Goal: Task Accomplishment & Management: Use online tool/utility

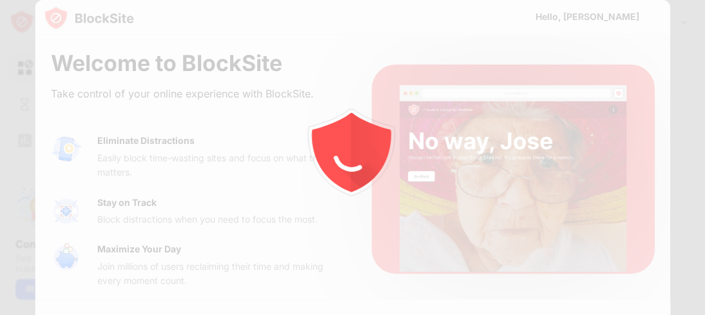
drag, startPoint x: 668, startPoint y: 121, endPoint x: 668, endPoint y: 145, distance: 24.5
click at [668, 145] on div at bounding box center [352, 157] width 705 height 315
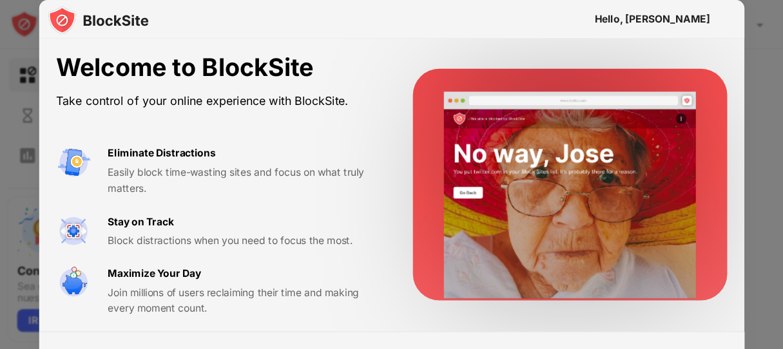
scroll to position [6, 0]
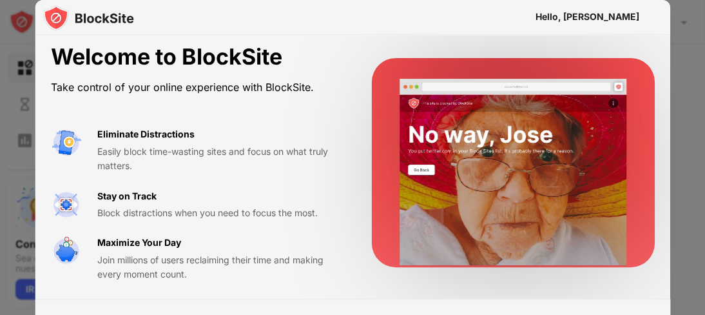
drag, startPoint x: 704, startPoint y: 108, endPoint x: 704, endPoint y: 126, distance: 18.1
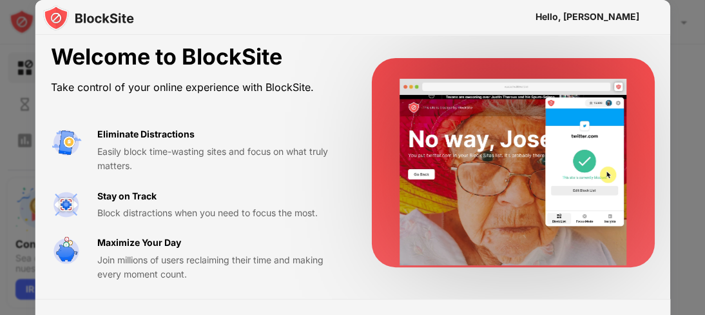
click at [704, 125] on div at bounding box center [352, 157] width 705 height 315
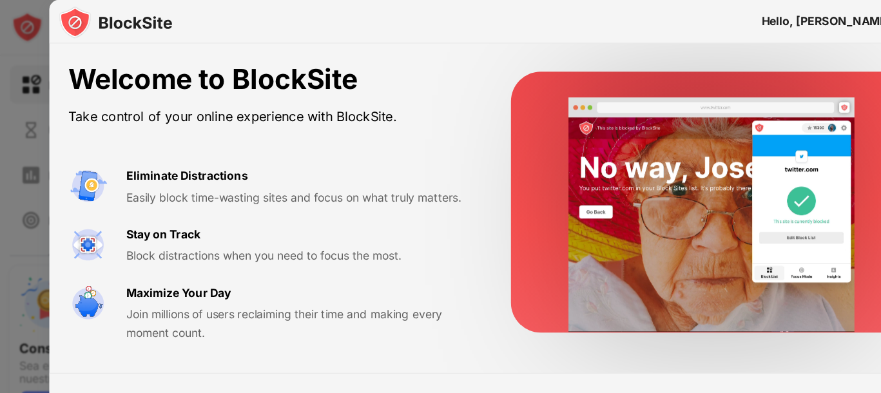
scroll to position [0, 0]
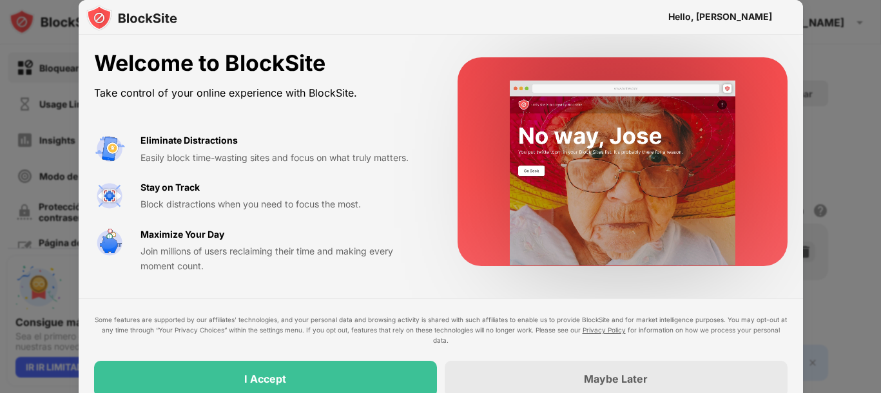
drag, startPoint x: 648, startPoint y: 1, endPoint x: 383, endPoint y: 268, distance: 375.6
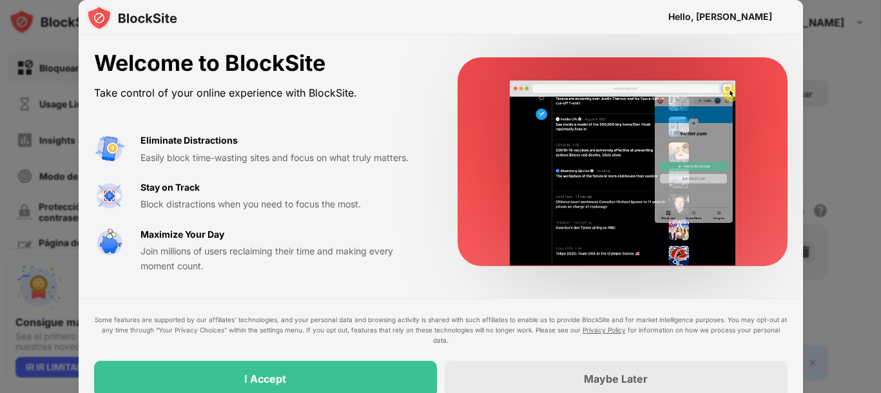
click at [383, 268] on div "Join millions of users reclaiming their time and making every moment count." at bounding box center [284, 258] width 286 height 29
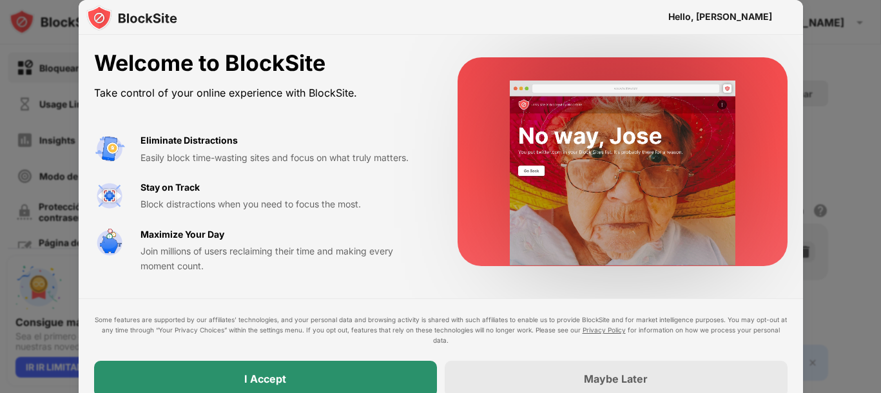
click at [369, 314] on div "I Accept" at bounding box center [265, 379] width 343 height 36
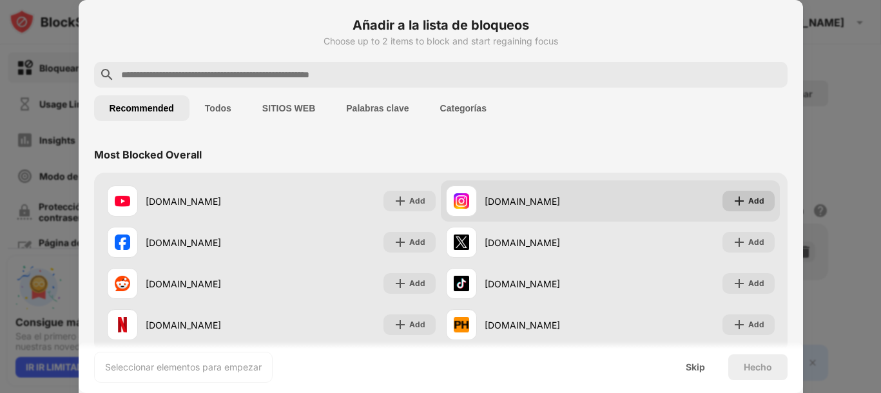
click at [705, 196] on div "Add" at bounding box center [756, 201] width 16 height 13
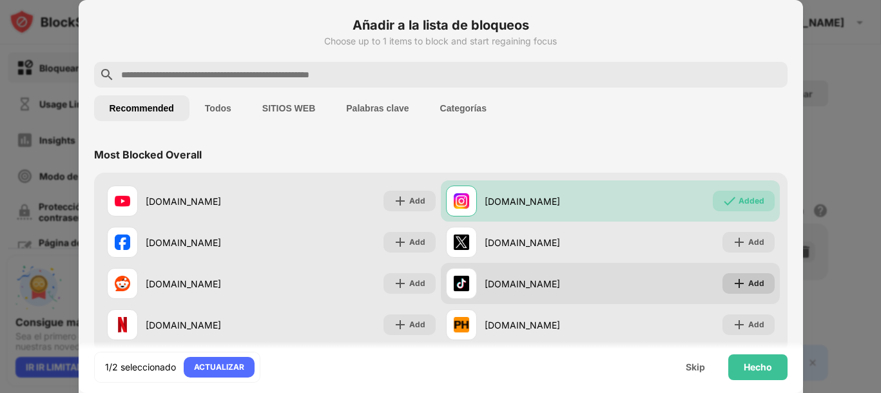
click at [705, 281] on div "Add" at bounding box center [756, 283] width 16 height 13
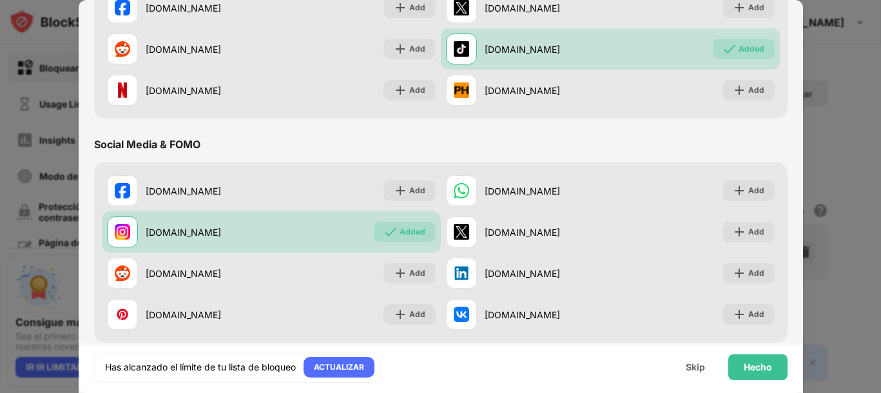
scroll to position [268, 0]
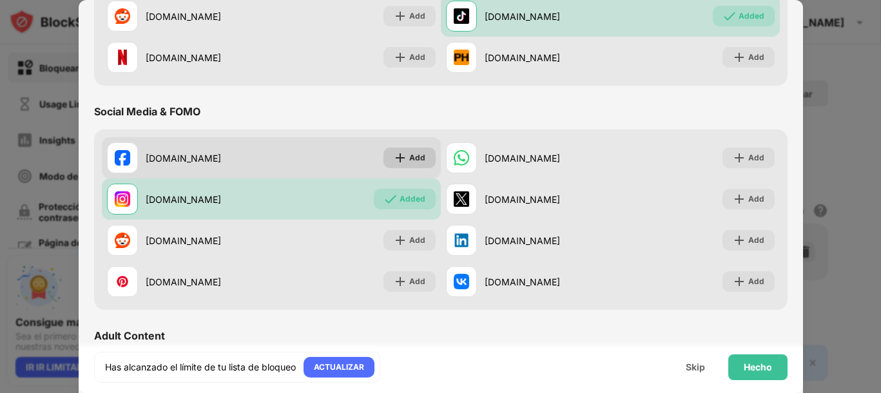
click at [394, 157] on img at bounding box center [400, 157] width 13 height 13
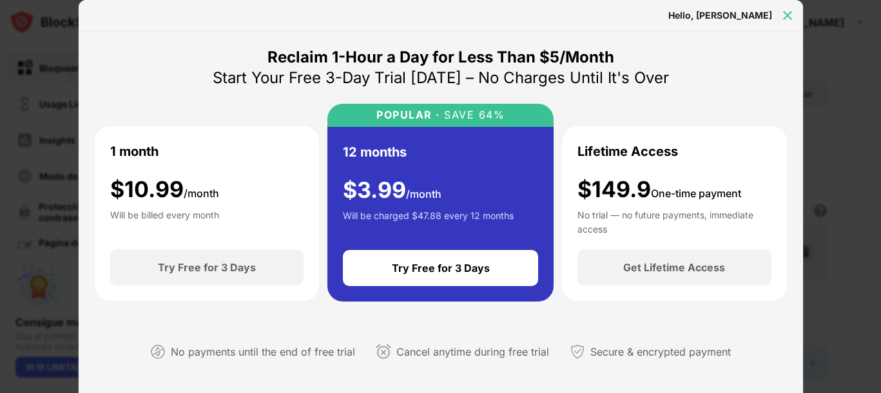
click at [705, 14] on img at bounding box center [787, 15] width 13 height 13
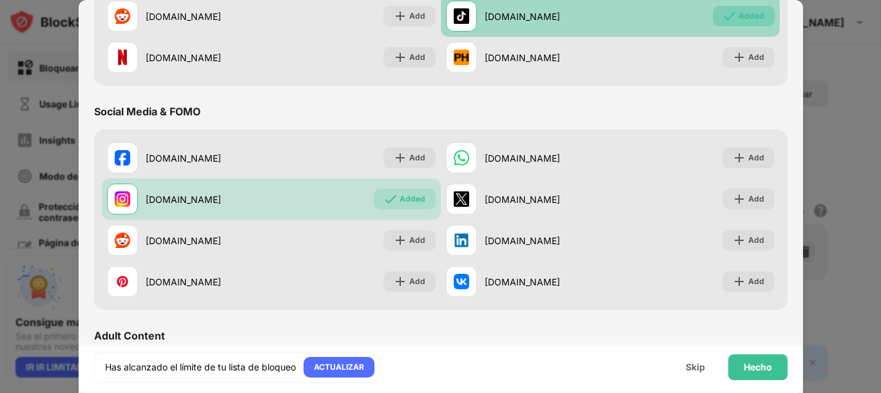
click at [705, 14] on div "Added" at bounding box center [752, 16] width 26 height 13
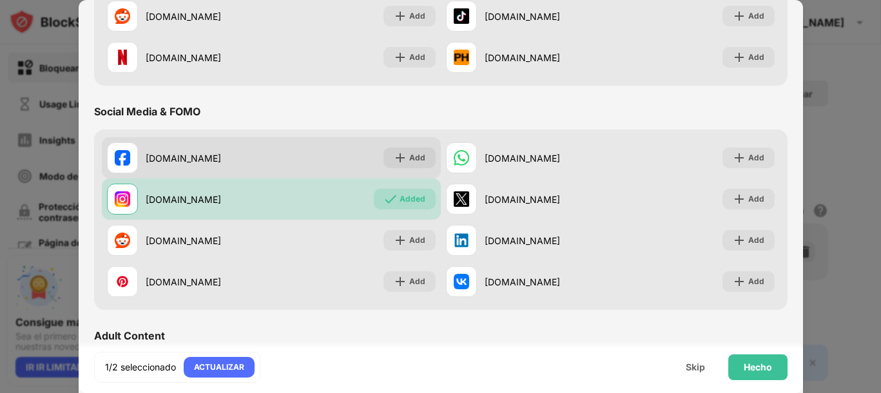
click at [399, 168] on div "Add" at bounding box center [410, 158] width 52 height 21
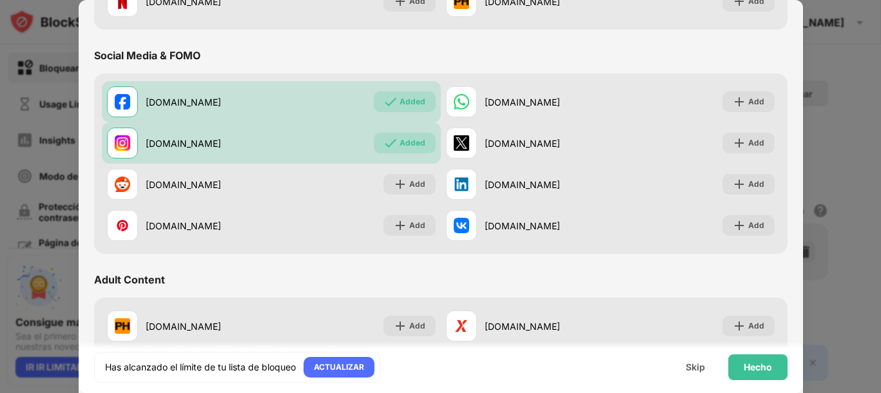
scroll to position [327, 0]
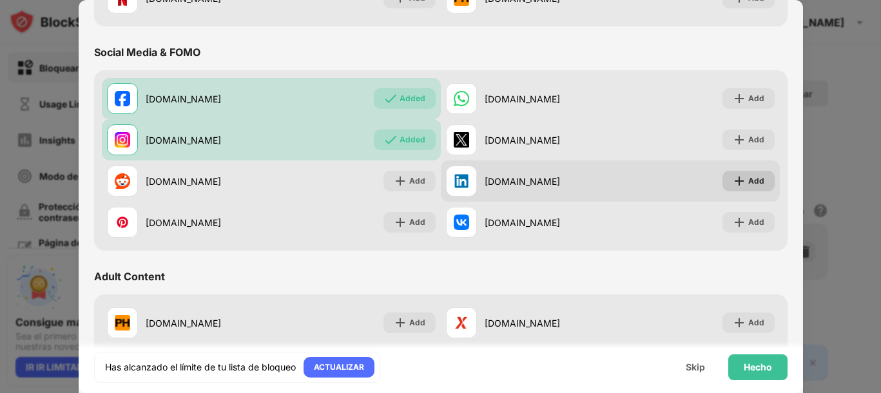
click at [705, 186] on div "Add" at bounding box center [756, 181] width 16 height 13
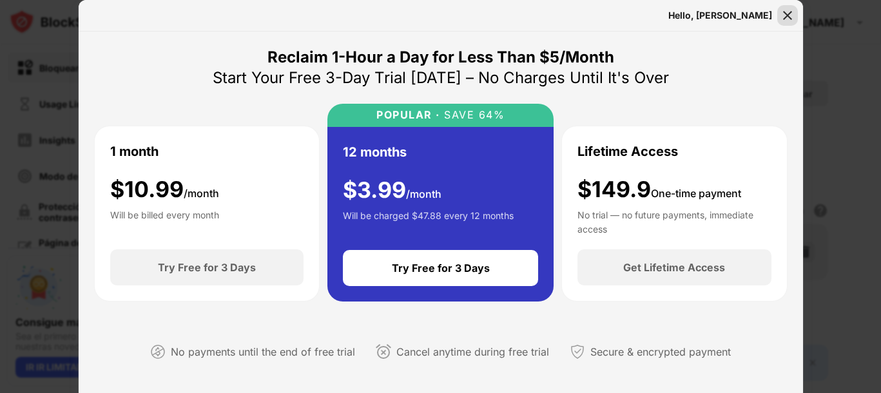
click at [705, 21] on img at bounding box center [787, 15] width 13 height 13
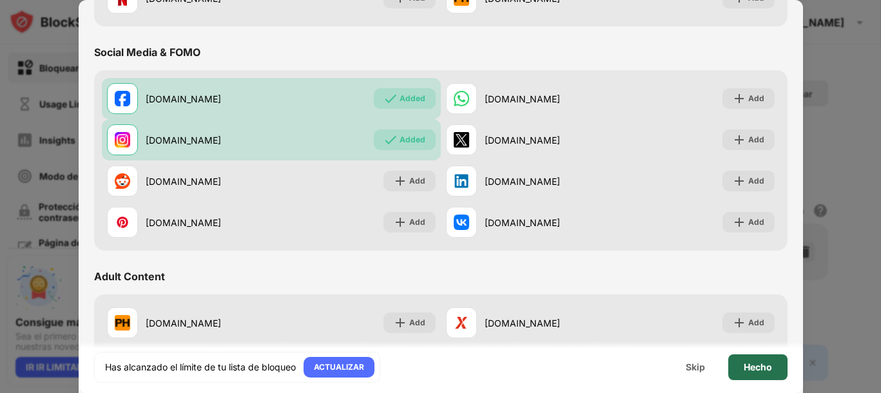
click at [705, 314] on div "Hecho" at bounding box center [757, 368] width 59 height 26
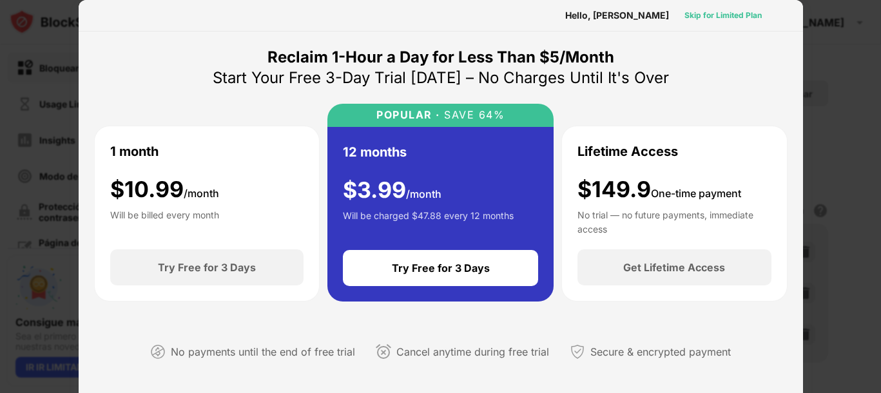
click at [705, 16] on div "Skip for Limited Plan" at bounding box center [723, 15] width 77 height 13
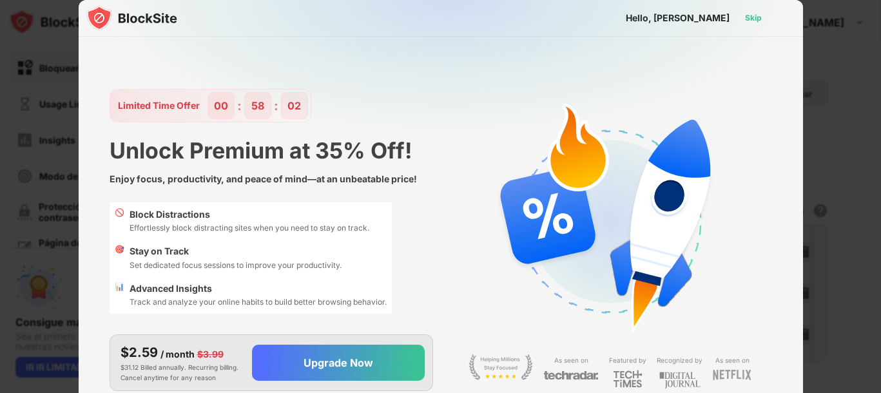
drag, startPoint x: 754, startPoint y: 21, endPoint x: 756, endPoint y: 15, distance: 6.7
click at [705, 15] on div "Skip" at bounding box center [753, 18] width 17 height 13
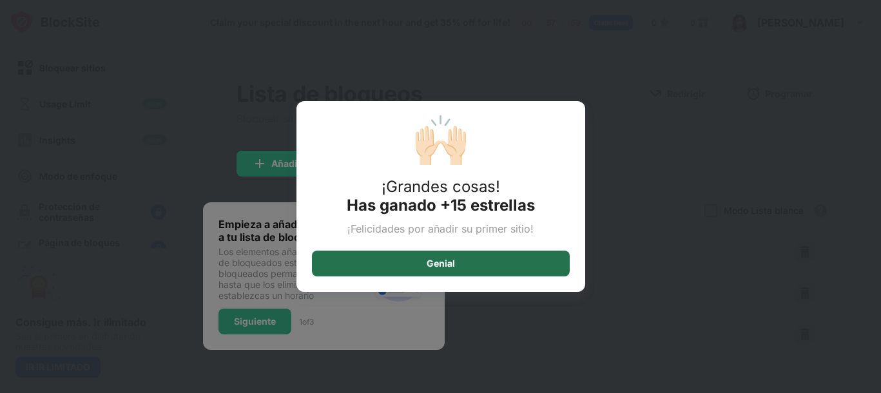
click at [447, 267] on div "Genial" at bounding box center [441, 264] width 28 height 10
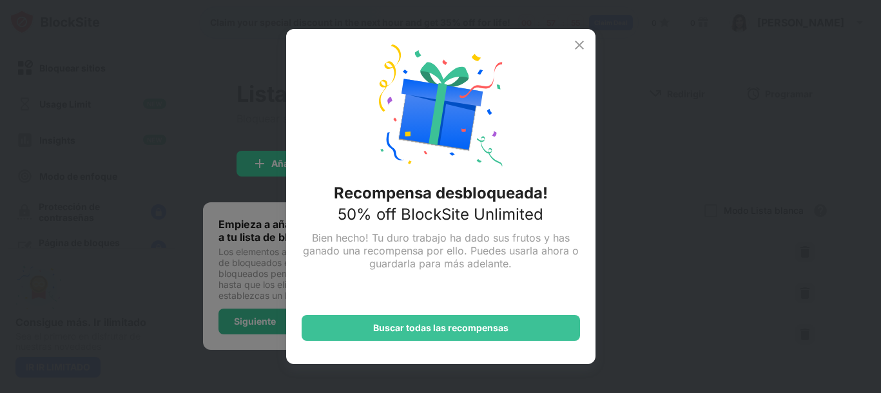
click at [581, 51] on img at bounding box center [579, 44] width 15 height 15
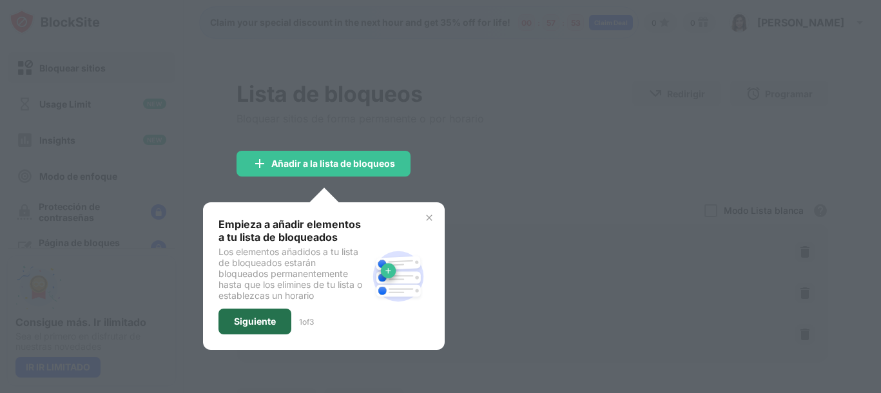
click at [260, 314] on div "Siguiente" at bounding box center [255, 322] width 42 height 10
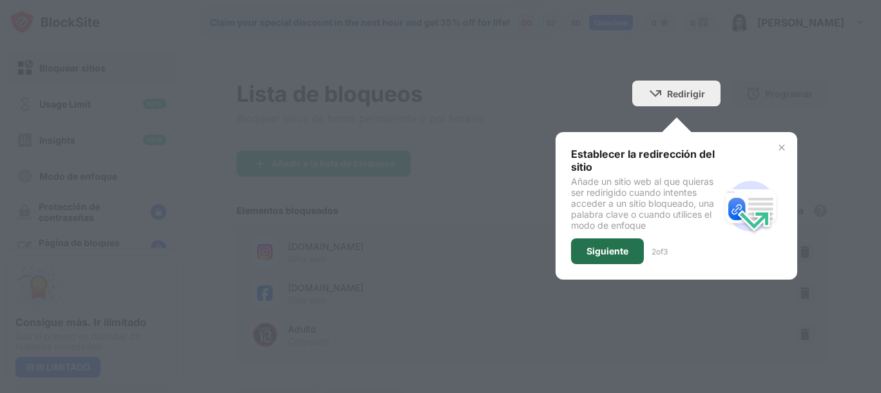
click at [598, 253] on div "Siguiente" at bounding box center [608, 251] width 42 height 10
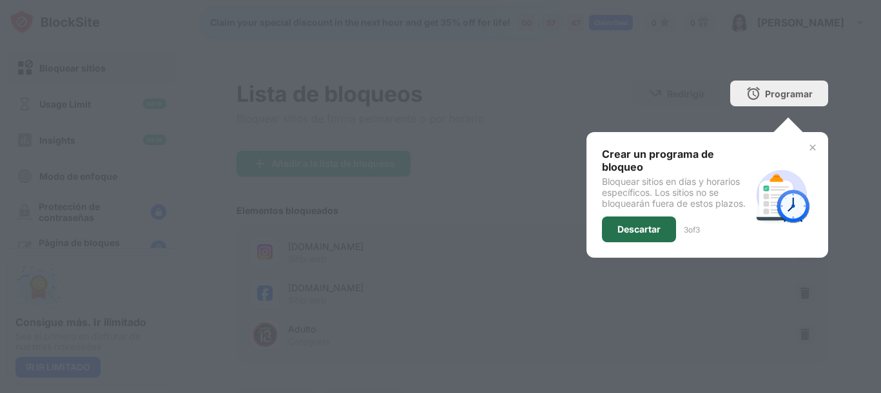
click at [624, 217] on div "Descartar" at bounding box center [639, 230] width 74 height 26
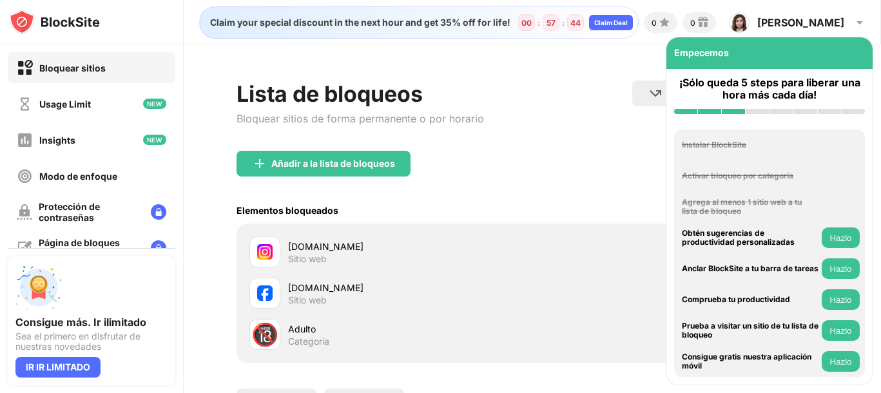
click at [705, 57] on img at bounding box center [858, 52] width 13 height 13
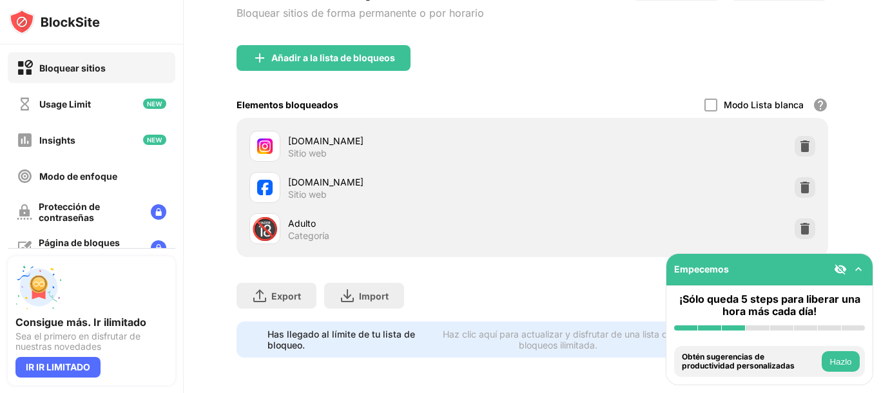
scroll to position [119, 0]
click at [705, 222] on img at bounding box center [805, 228] width 13 height 13
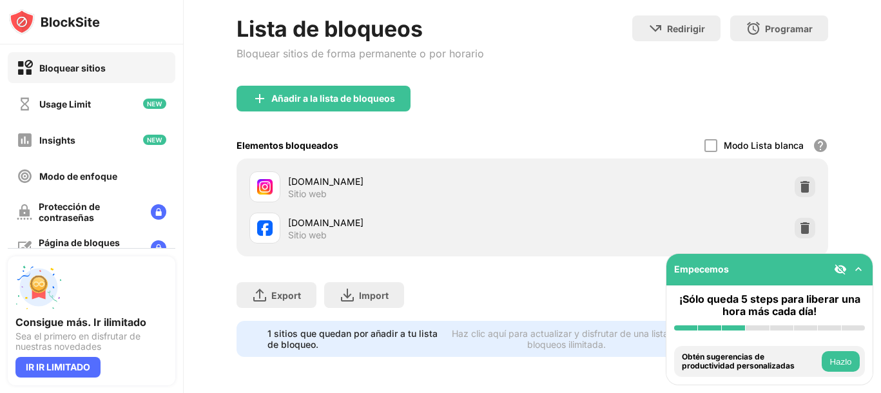
scroll to position [77, 0]
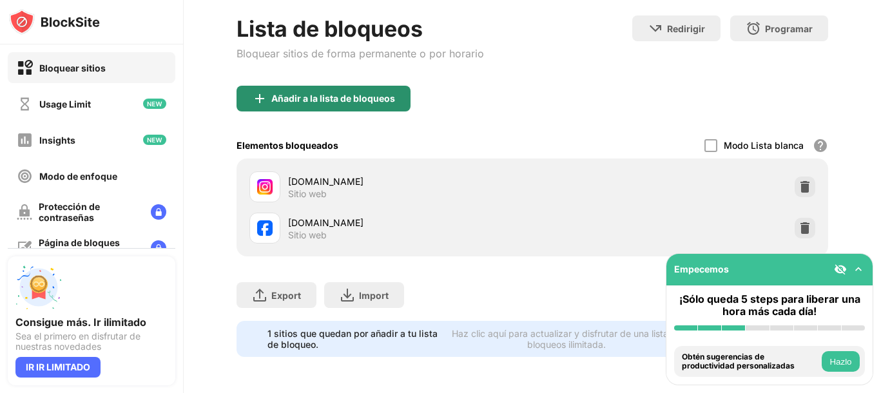
click at [323, 93] on div "Añadir a la lista de bloqueos" at bounding box center [333, 98] width 124 height 10
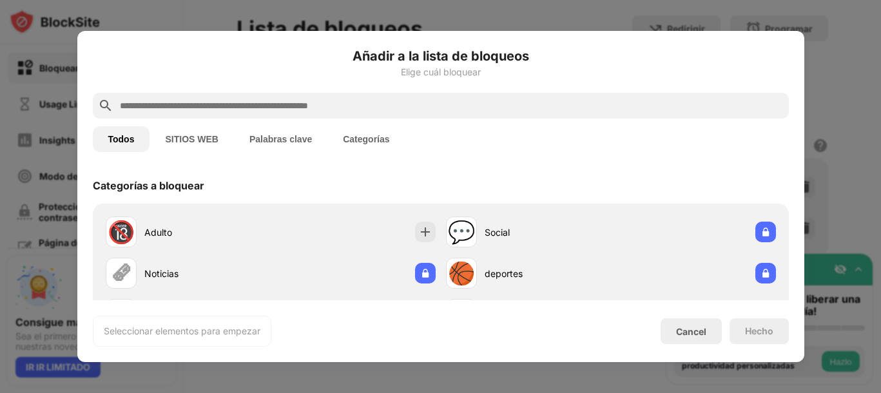
click at [202, 122] on div "Todos SITIOS WEB Palabras clave Categorías" at bounding box center [441, 139] width 696 height 41
click at [196, 142] on button "SITIOS WEB" at bounding box center [192, 139] width 84 height 26
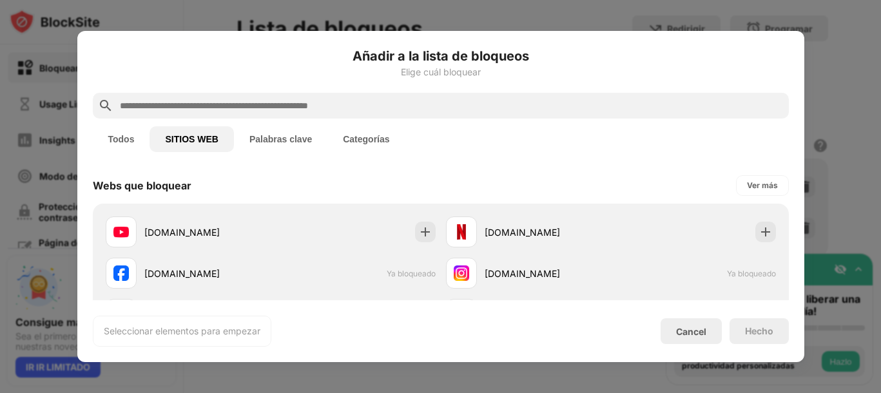
click at [456, 108] on input "text" at bounding box center [451, 105] width 665 height 15
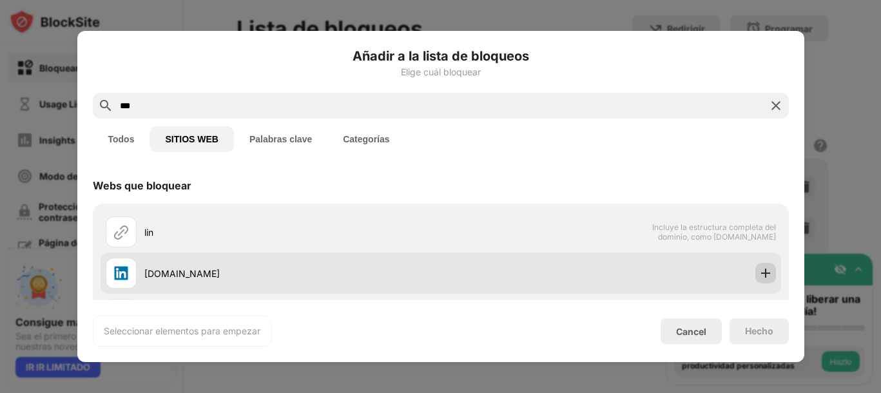
type input "***"
click at [705, 272] on img at bounding box center [765, 273] width 13 height 13
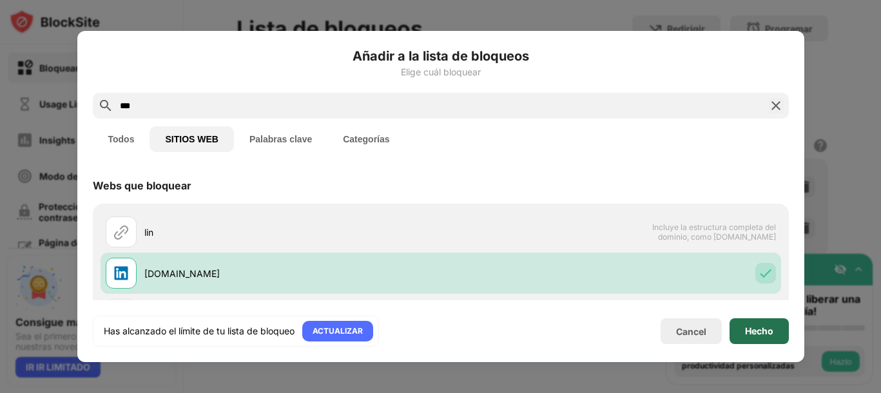
click at [705, 314] on div "Hecho" at bounding box center [759, 331] width 28 height 10
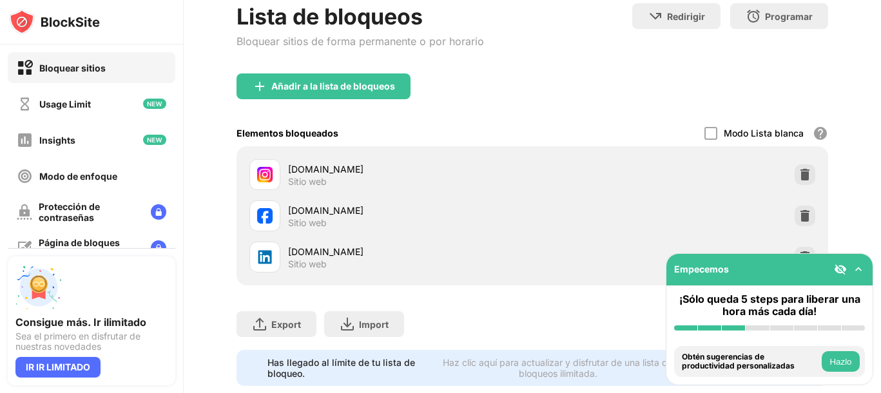
scroll to position [119, 0]
